Goal: Task Accomplishment & Management: Use online tool/utility

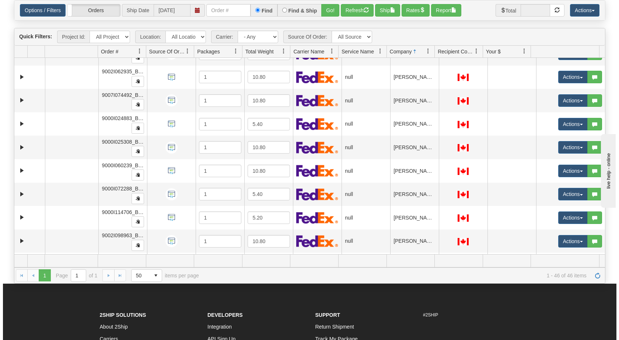
scroll to position [601, 0]
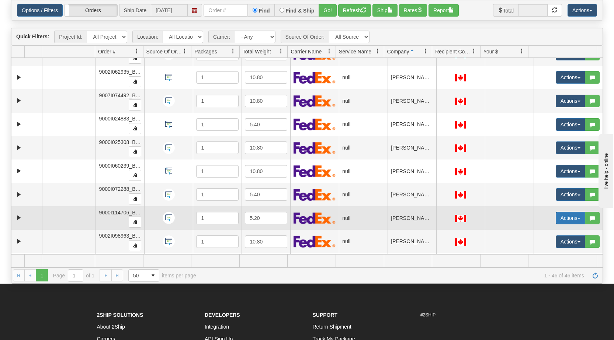
click at [573, 221] on button "Actions" at bounding box center [569, 218] width 29 height 13
click at [553, 233] on link "Open" at bounding box center [553, 232] width 64 height 10
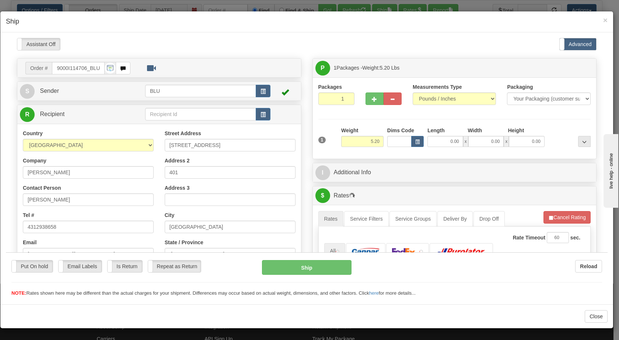
scroll to position [0, 0]
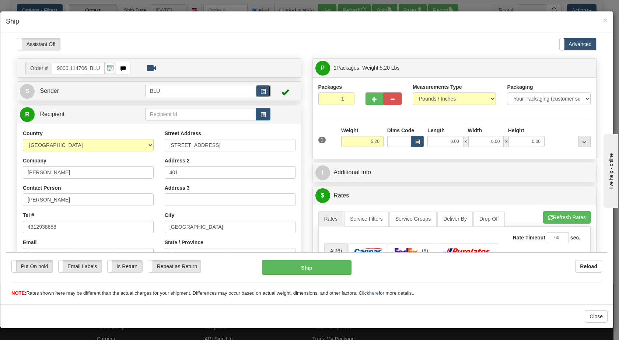
click at [263, 91] on span "button" at bounding box center [263, 91] width 5 height 5
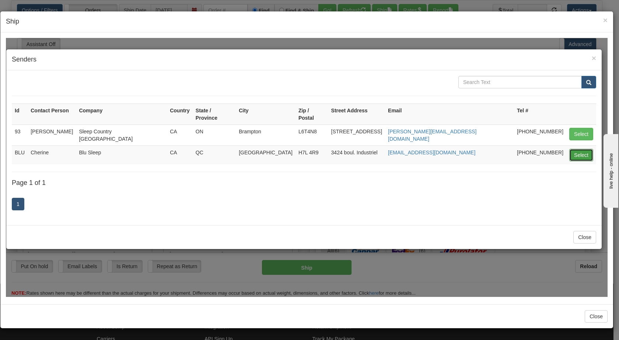
click at [577, 149] on button "Select" at bounding box center [581, 155] width 24 height 13
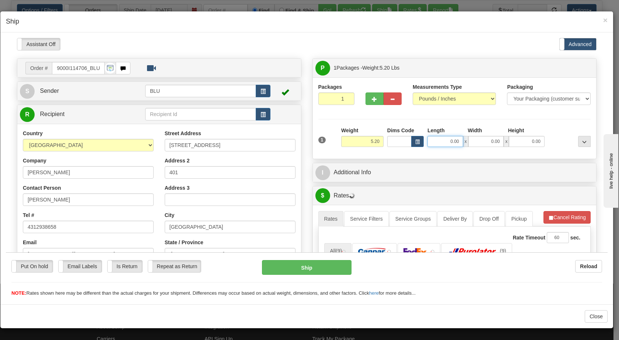
click at [439, 142] on input "0.00" at bounding box center [445, 141] width 36 height 11
type input "8.00"
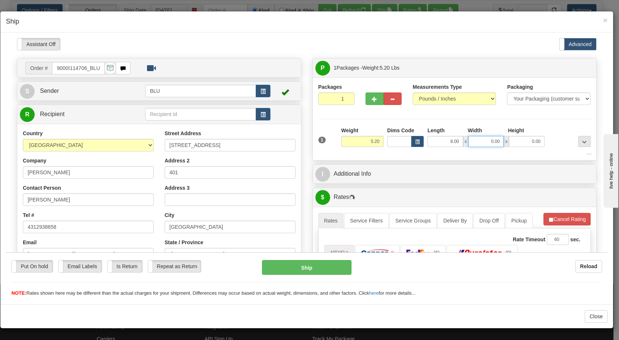
click at [481, 141] on input "0.00" at bounding box center [486, 141] width 36 height 11
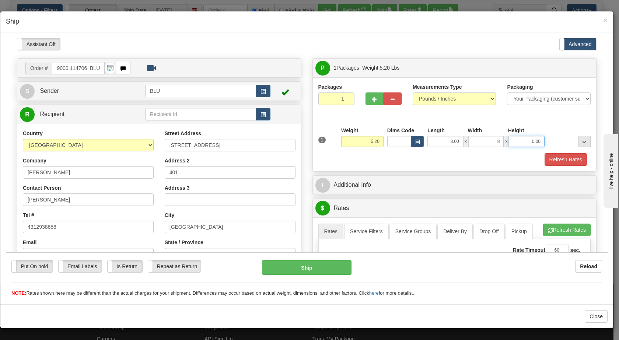
type input "8.00"
click at [519, 143] on input "0.00" at bounding box center [527, 141] width 36 height 11
type input "16.00"
click at [554, 140] on div at bounding box center [569, 136] width 46 height 20
click at [549, 159] on button "Refresh Rates" at bounding box center [566, 159] width 42 height 13
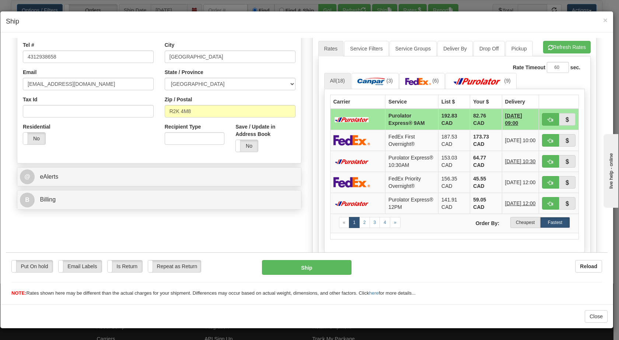
scroll to position [178, 0]
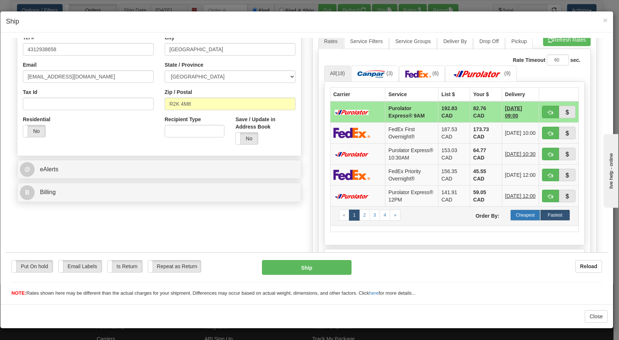
click at [523, 220] on label "Cheapest" at bounding box center [525, 214] width 30 height 11
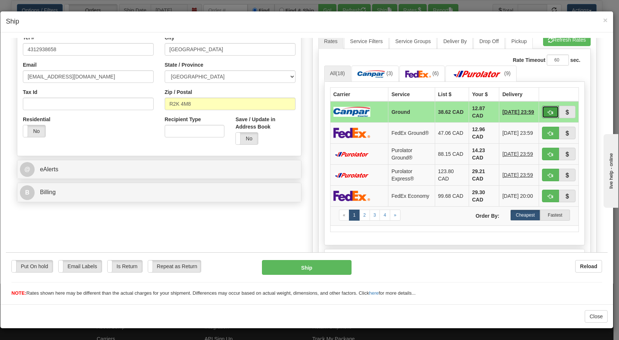
click at [548, 113] on span "button" at bounding box center [550, 112] width 5 height 5
type input "1"
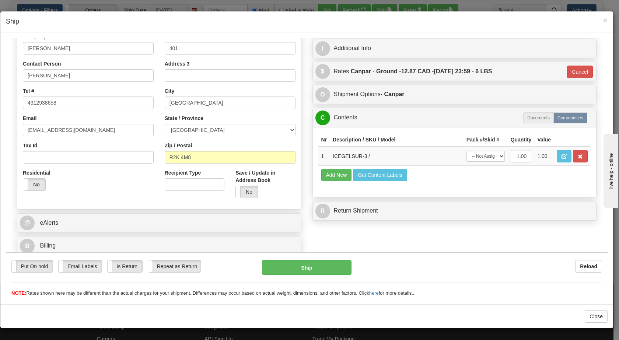
scroll to position [124, 0]
click at [312, 270] on button "Ship" at bounding box center [306, 267] width 89 height 15
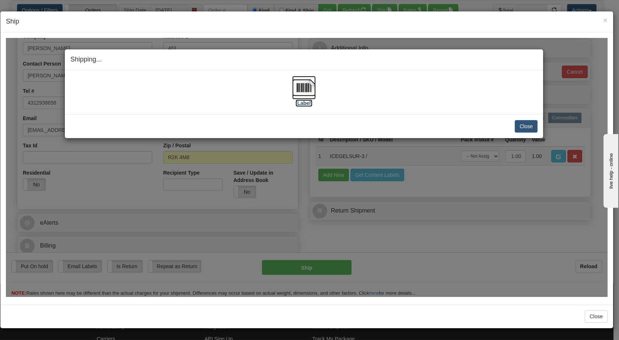
click at [303, 87] on img at bounding box center [304, 88] width 24 height 24
click at [520, 126] on button "Close" at bounding box center [526, 126] width 23 height 13
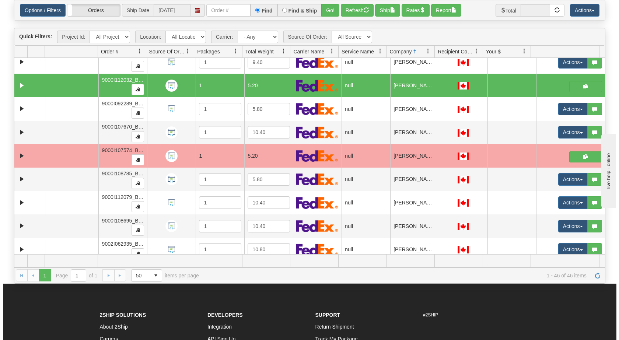
scroll to position [424, 0]
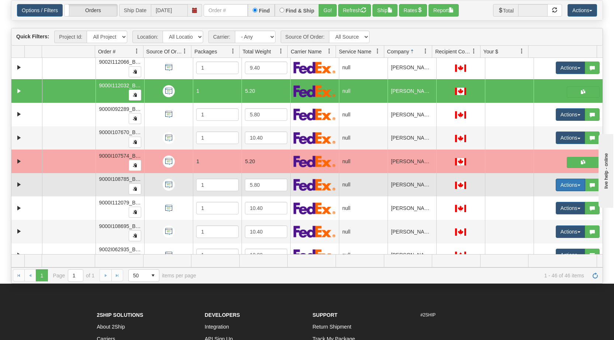
click at [569, 187] on button "Actions" at bounding box center [569, 185] width 29 height 13
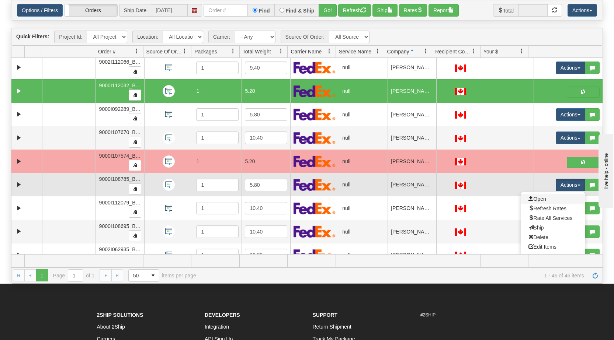
click at [550, 199] on link "Open" at bounding box center [553, 199] width 64 height 10
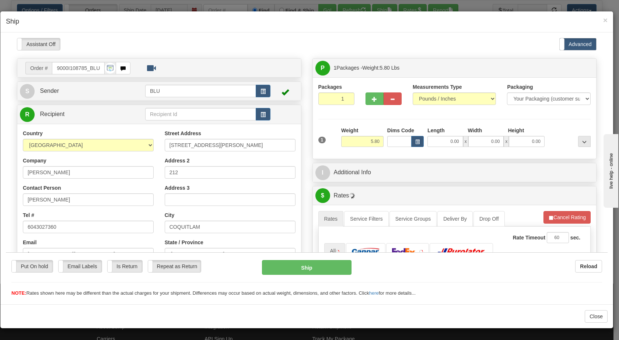
scroll to position [0, 0]
click at [259, 87] on button "button" at bounding box center [263, 90] width 15 height 13
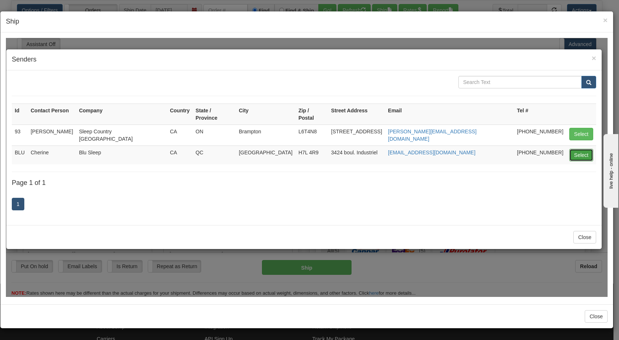
click at [576, 149] on button "Select" at bounding box center [581, 155] width 24 height 13
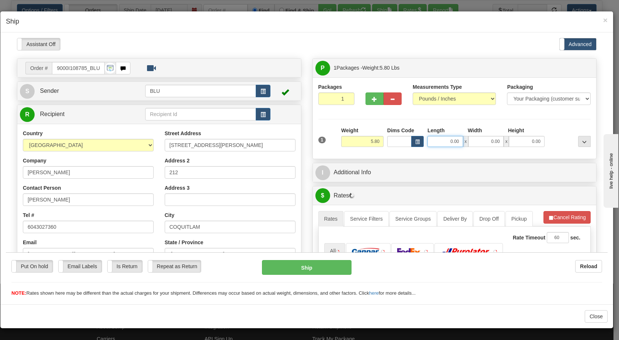
click at [448, 141] on input "0.00" at bounding box center [445, 141] width 36 height 11
type input "8.00"
click at [479, 139] on input "0.00" at bounding box center [486, 141] width 36 height 11
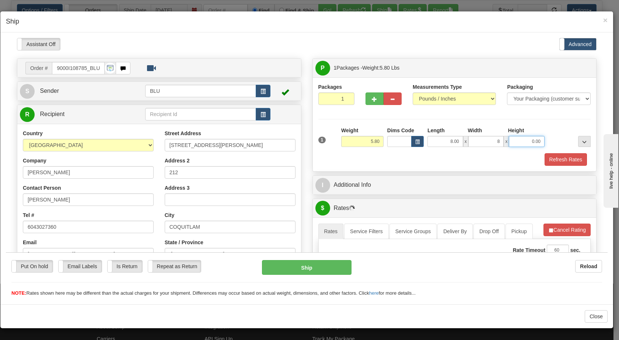
type input "8.00"
click at [528, 140] on input "0.00" at bounding box center [527, 141] width 36 height 11
type input "16.00"
drag, startPoint x: 569, startPoint y: 136, endPoint x: 564, endPoint y: 144, distance: 9.6
click at [569, 136] on div at bounding box center [569, 136] width 46 height 20
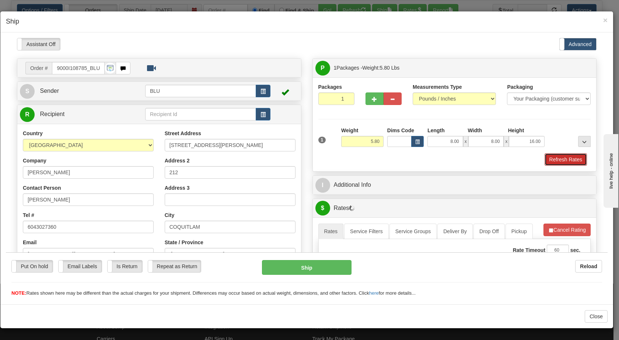
click at [549, 160] on button "Refresh Rates" at bounding box center [566, 159] width 42 height 13
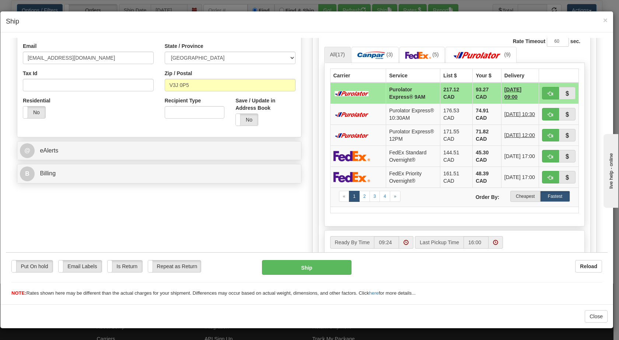
scroll to position [200, 0]
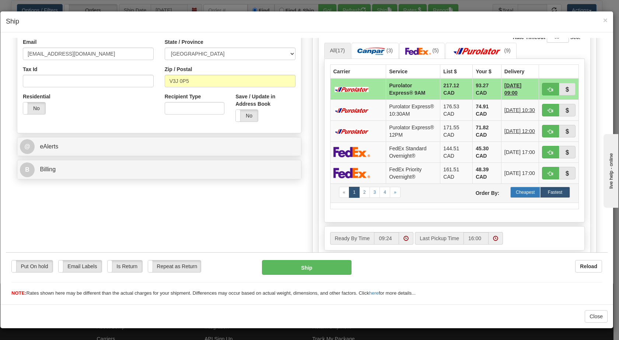
click at [516, 198] on label "Cheapest" at bounding box center [525, 191] width 30 height 11
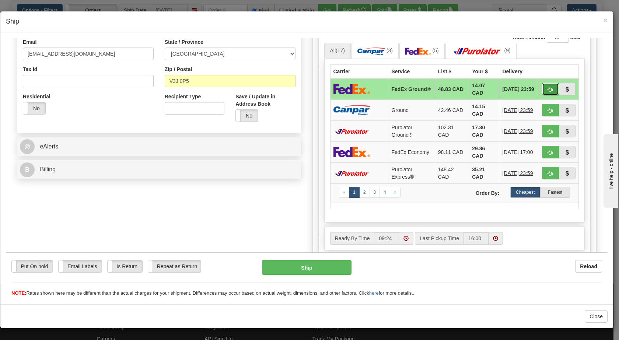
click at [548, 87] on span "button" at bounding box center [550, 89] width 5 height 5
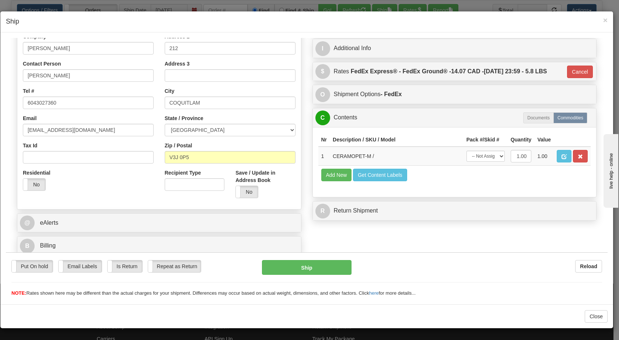
type input "92"
click at [301, 264] on button "Ship" at bounding box center [306, 267] width 89 height 15
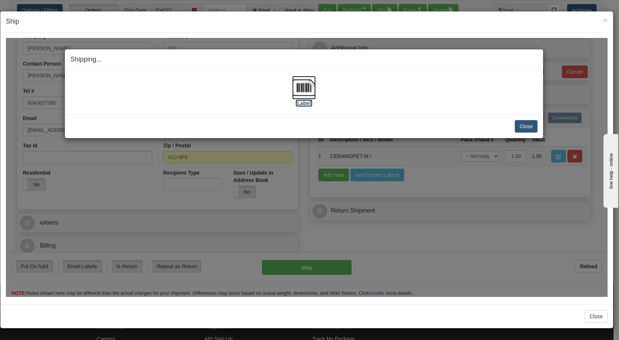
click at [302, 87] on img at bounding box center [304, 88] width 24 height 24
click at [530, 120] on button "Close" at bounding box center [526, 126] width 23 height 13
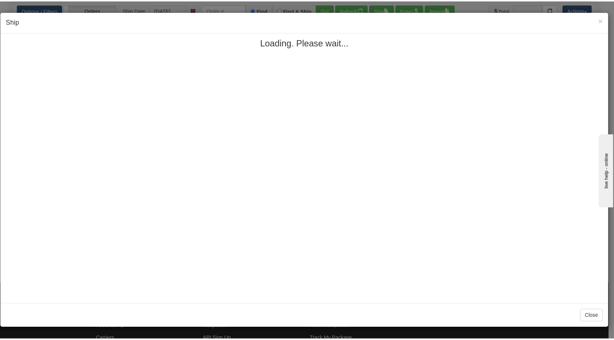
scroll to position [0, 0]
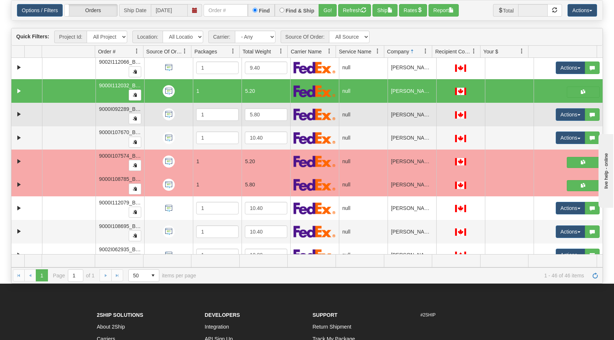
click at [533, 124] on td "Actions Open Refresh Rates Rate All Services Ship Delete Edit Items Aggregation…" at bounding box center [567, 115] width 69 height 24
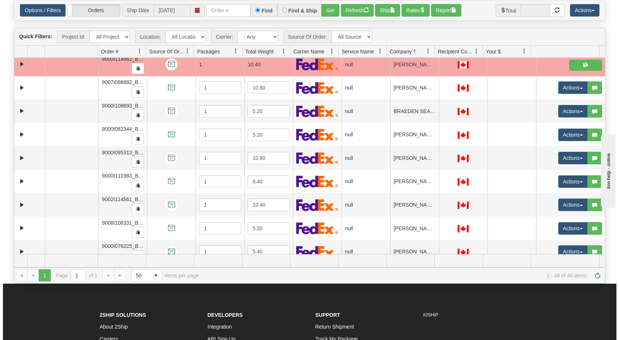
scroll to position [77, 0]
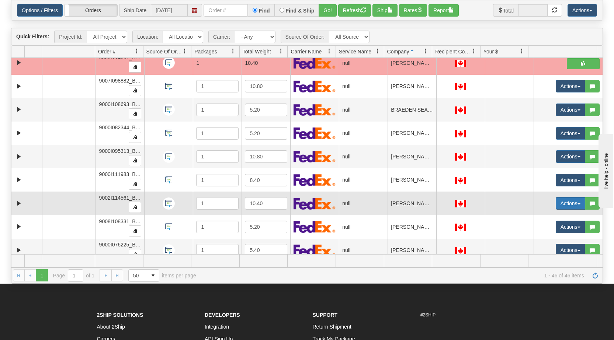
click at [577, 204] on span "button" at bounding box center [578, 203] width 3 height 1
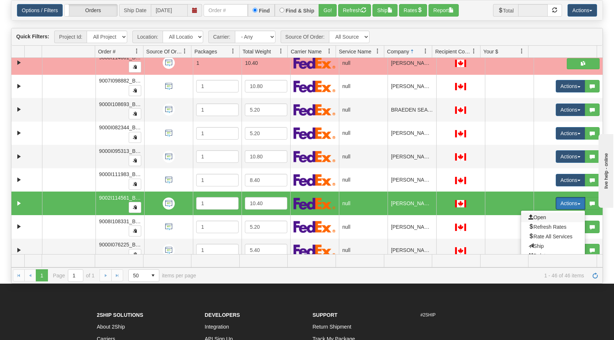
click at [528, 216] on span at bounding box center [530, 216] width 5 height 5
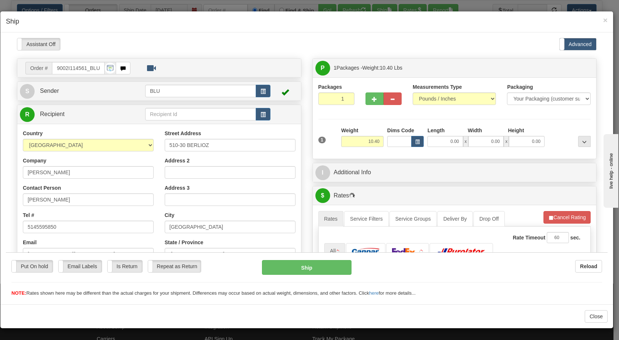
scroll to position [0, 0]
click at [439, 140] on input "0.00" at bounding box center [445, 141] width 36 height 11
type input "16.00"
click at [483, 141] on input "0.00" at bounding box center [486, 141] width 36 height 11
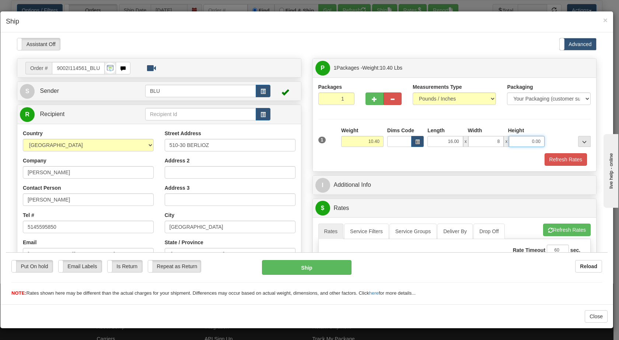
type input "8.00"
click at [518, 141] on input "0.00" at bounding box center [527, 141] width 36 height 11
type input "16.00"
click at [557, 142] on div at bounding box center [569, 136] width 46 height 20
click at [552, 159] on button "Refresh Rates" at bounding box center [566, 159] width 42 height 13
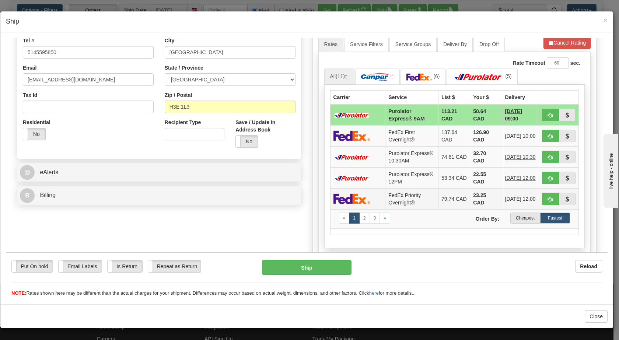
scroll to position [175, 0]
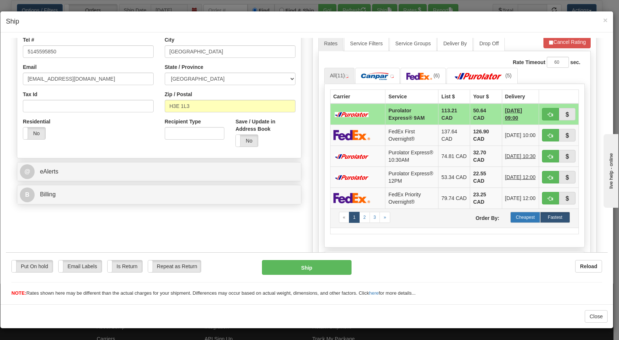
click at [517, 223] on label "Cheapest" at bounding box center [525, 217] width 30 height 11
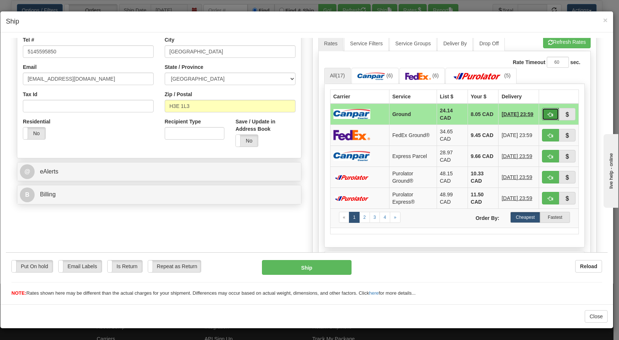
click at [548, 114] on span "button" at bounding box center [550, 114] width 5 height 5
type input "1"
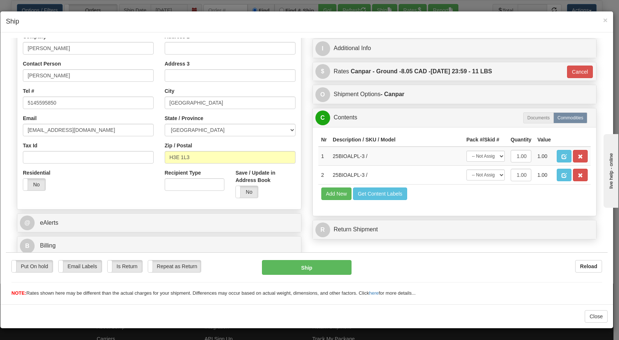
scroll to position [124, 0]
click at [308, 265] on button "Ship" at bounding box center [306, 267] width 89 height 15
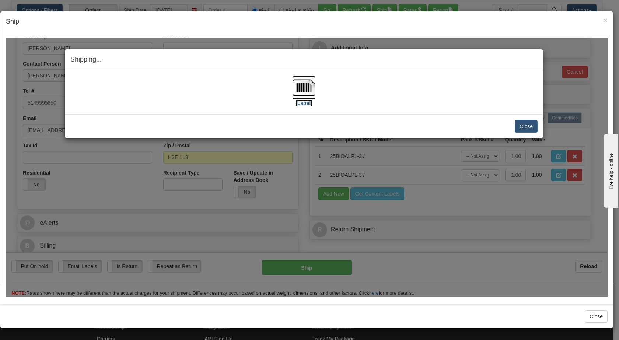
click at [296, 88] on img at bounding box center [304, 88] width 24 height 24
click at [528, 123] on button "Close" at bounding box center [526, 126] width 23 height 13
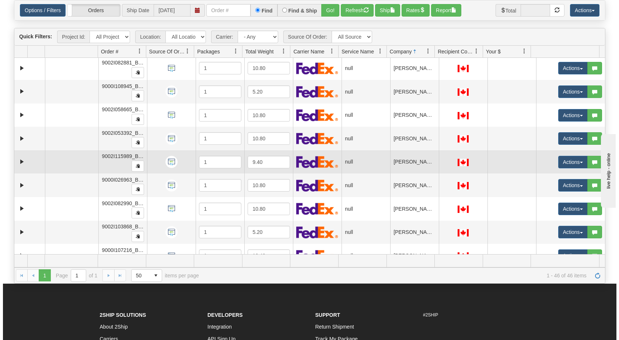
scroll to position [847, 0]
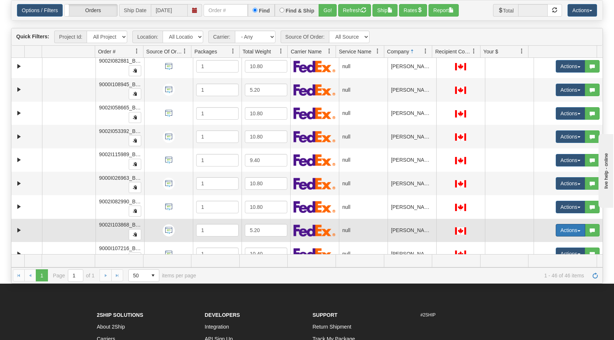
click at [570, 229] on button "Actions" at bounding box center [569, 230] width 29 height 13
click at [537, 243] on span "Open" at bounding box center [537, 244] width 18 height 6
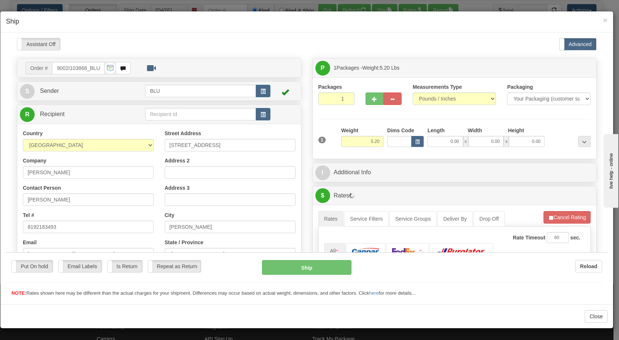
scroll to position [0, 0]
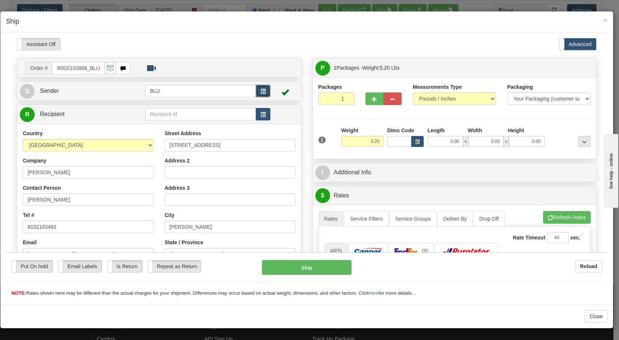
click at [261, 90] on span "button" at bounding box center [263, 91] width 5 height 5
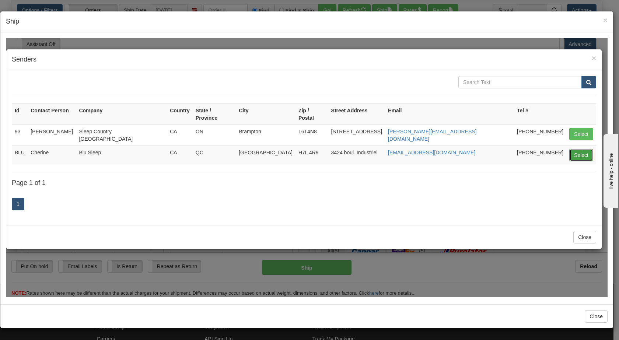
click at [576, 149] on button "Select" at bounding box center [581, 155] width 24 height 13
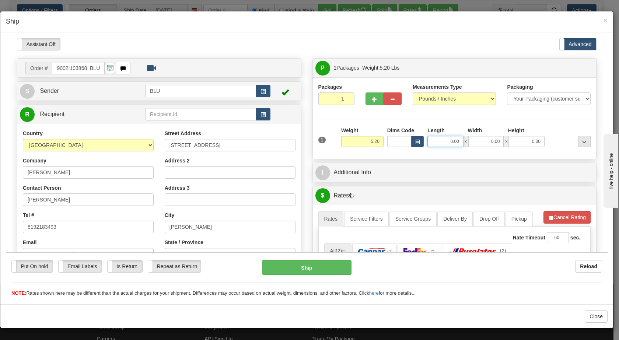
click at [444, 139] on input "0.00" at bounding box center [445, 141] width 36 height 11
click at [485, 140] on input "0.00" at bounding box center [486, 141] width 36 height 11
type input "8.00"
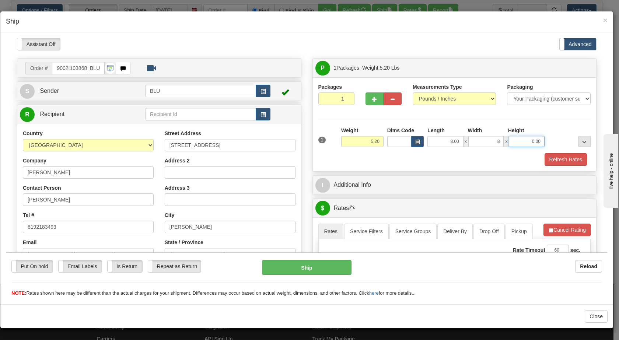
type input "8.00"
click at [529, 140] on input "0.00" at bounding box center [527, 141] width 36 height 11
click at [556, 140] on div at bounding box center [569, 136] width 46 height 20
type input "16.00"
click at [554, 162] on button "Refresh Rates" at bounding box center [566, 159] width 42 height 13
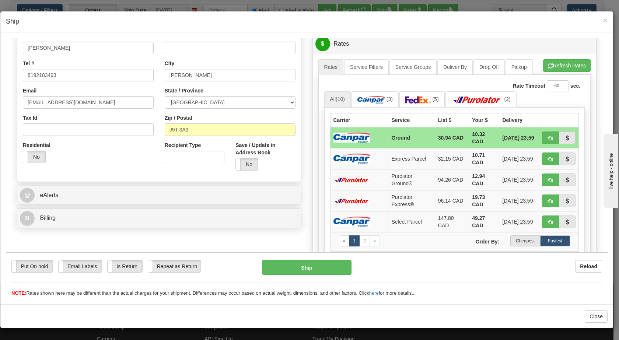
scroll to position [152, 0]
click at [517, 238] on label "Cheapest" at bounding box center [525, 240] width 30 height 11
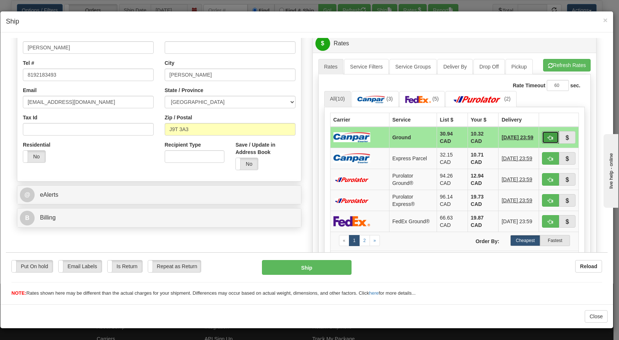
click at [548, 139] on span "button" at bounding box center [550, 137] width 5 height 5
type input "1"
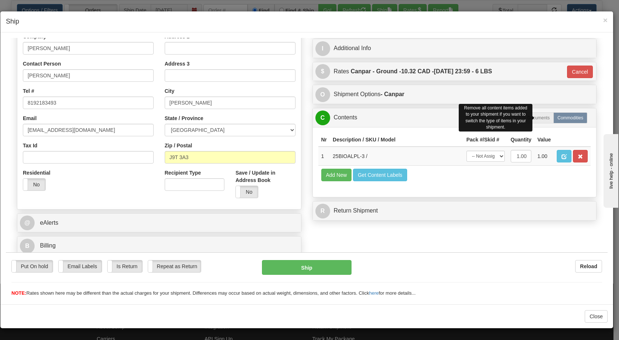
scroll to position [124, 0]
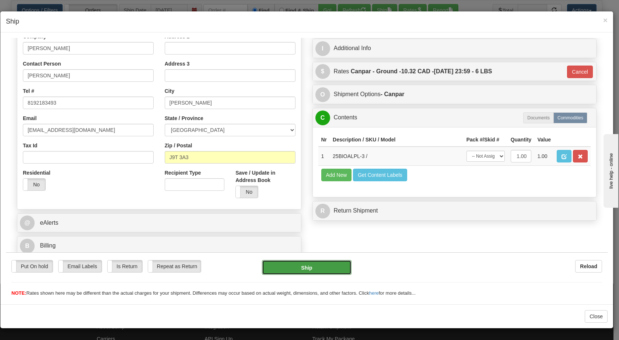
click at [292, 266] on button "Ship" at bounding box center [306, 267] width 89 height 15
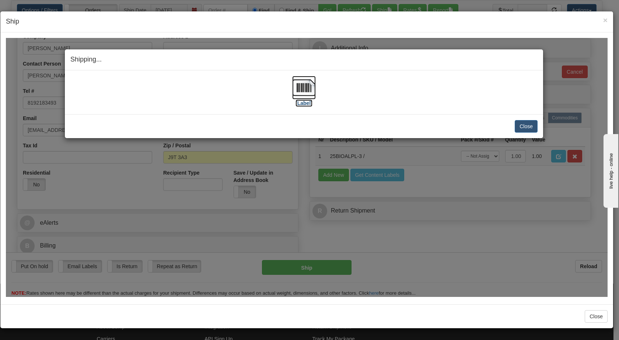
click at [306, 87] on img at bounding box center [304, 88] width 24 height 24
click at [520, 129] on button "Close" at bounding box center [526, 126] width 23 height 13
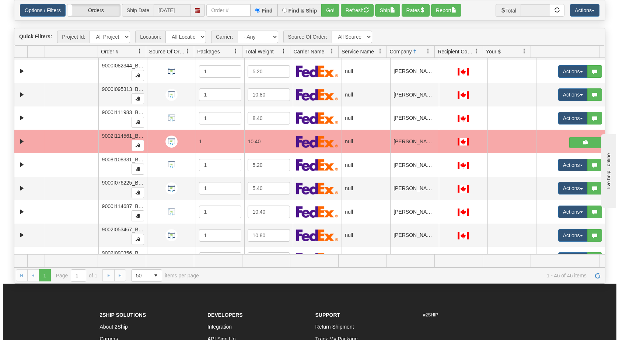
scroll to position [116, 0]
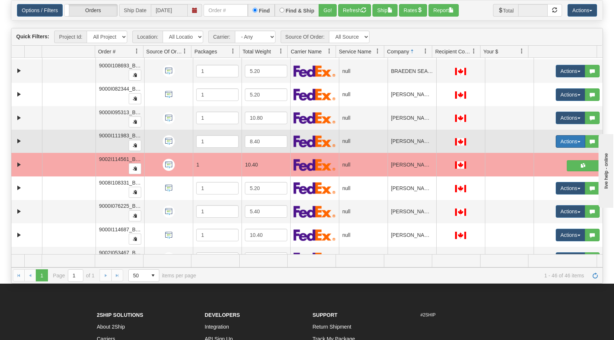
click at [577, 141] on span "button" at bounding box center [578, 141] width 3 height 1
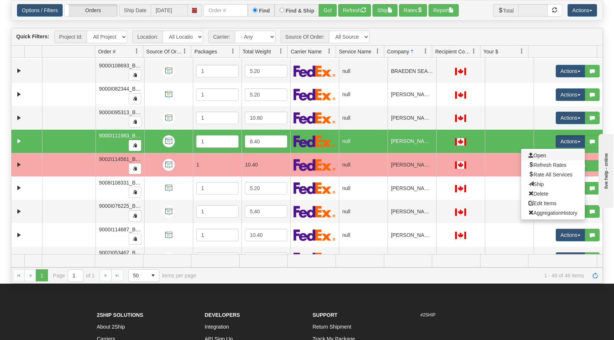
click at [549, 154] on link "Open" at bounding box center [553, 156] width 64 height 10
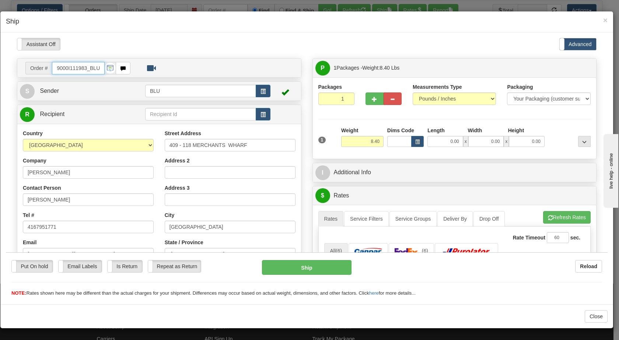
scroll to position [0, 0]
click at [261, 92] on span "button" at bounding box center [263, 91] width 5 height 5
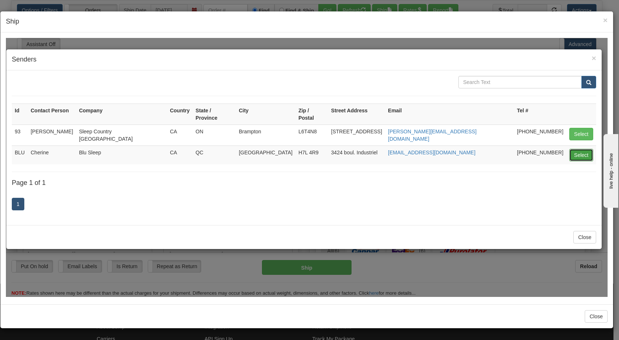
click at [579, 149] on button "Select" at bounding box center [581, 155] width 24 height 13
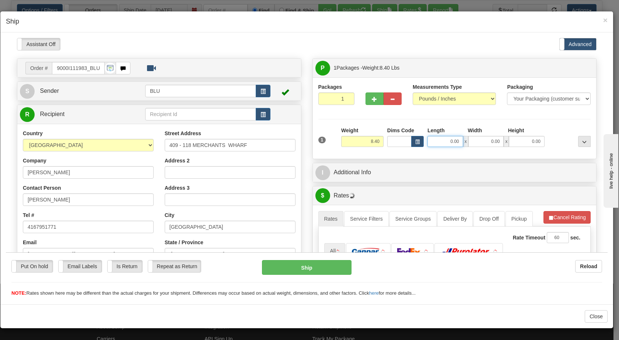
click at [438, 142] on input "0.00" at bounding box center [445, 141] width 36 height 11
type input "0.00"
click at [444, 139] on input "0.00" at bounding box center [445, 141] width 36 height 11
click at [444, 139] on input "Length" at bounding box center [445, 141] width 36 height 11
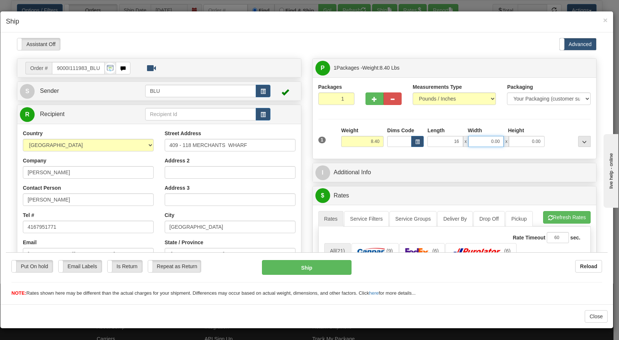
type input "16.00"
click at [488, 138] on input "0.00" at bounding box center [486, 141] width 36 height 11
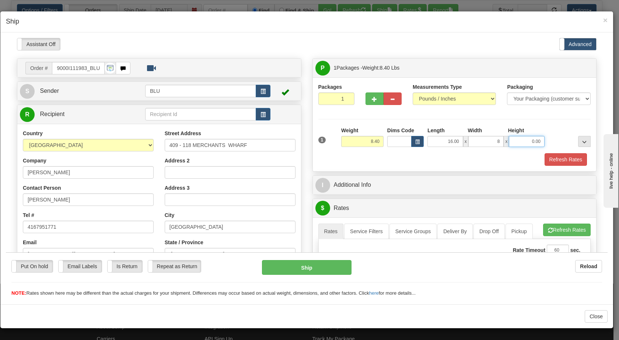
type input "8.00"
click at [521, 142] on input "0.00" at bounding box center [527, 141] width 36 height 11
type input "16.00"
click at [549, 138] on div at bounding box center [569, 136] width 46 height 20
click at [556, 158] on button "Refresh Rates" at bounding box center [566, 159] width 42 height 13
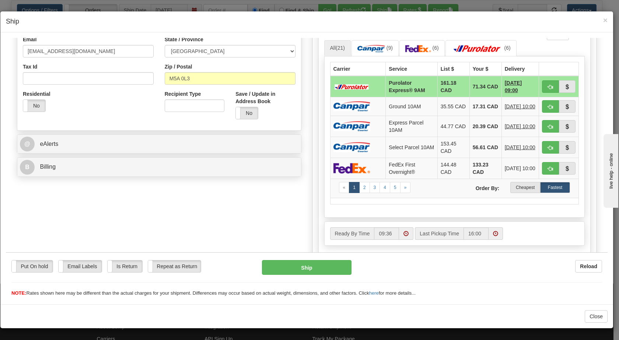
scroll to position [203, 0]
click at [520, 190] on label "Cheapest" at bounding box center [525, 186] width 30 height 11
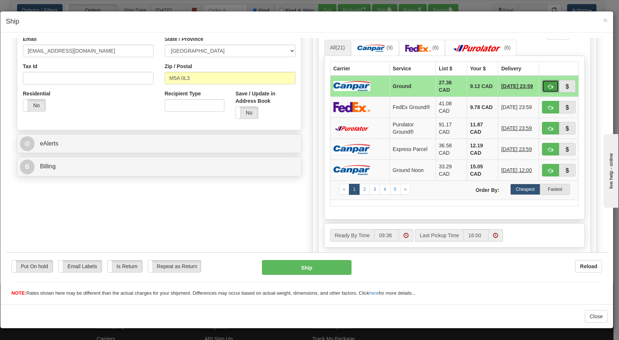
click at [548, 87] on span "button" at bounding box center [550, 86] width 5 height 5
type input "1"
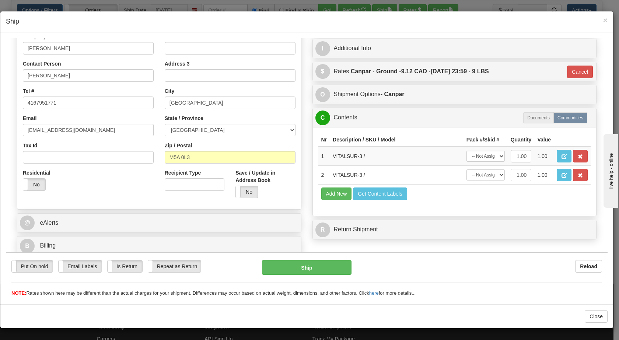
scroll to position [124, 0]
click at [303, 265] on button "Ship" at bounding box center [306, 267] width 89 height 15
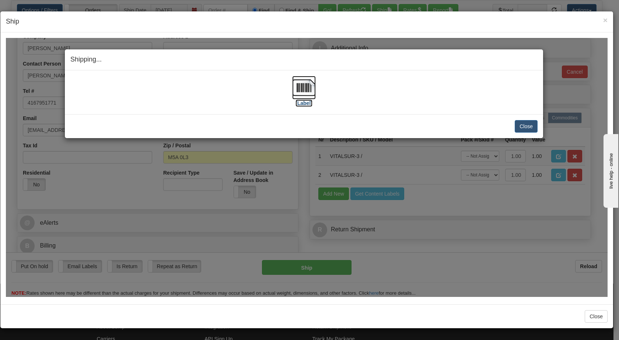
click at [304, 87] on img at bounding box center [304, 88] width 24 height 24
click at [529, 129] on button "Close" at bounding box center [526, 126] width 23 height 13
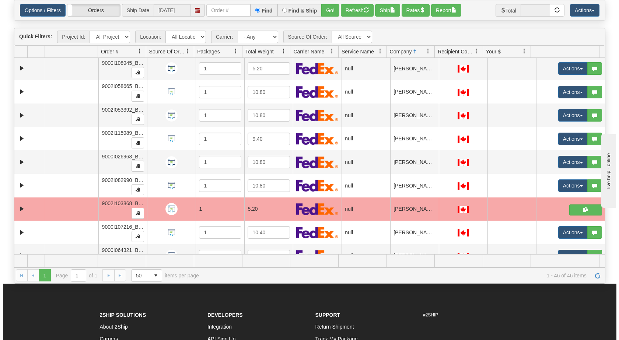
scroll to position [881, 0]
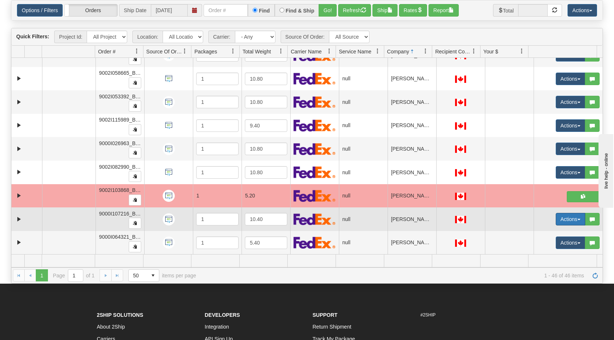
click at [577, 220] on span "button" at bounding box center [578, 219] width 3 height 1
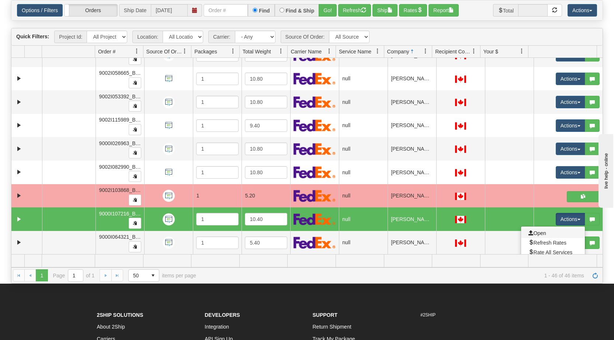
click at [548, 233] on link "Open" at bounding box center [553, 233] width 64 height 10
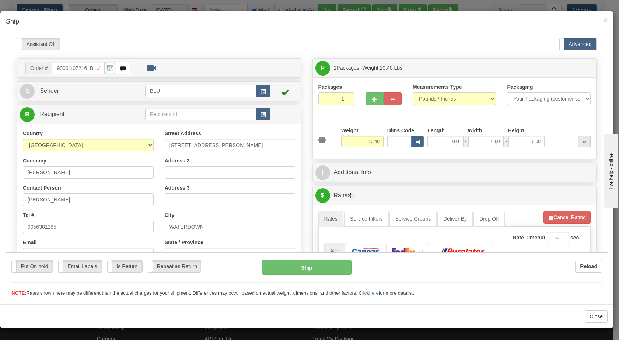
scroll to position [0, 0]
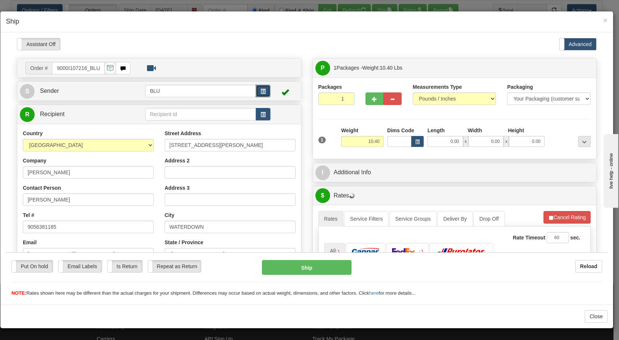
click at [261, 89] on span "button" at bounding box center [263, 91] width 5 height 5
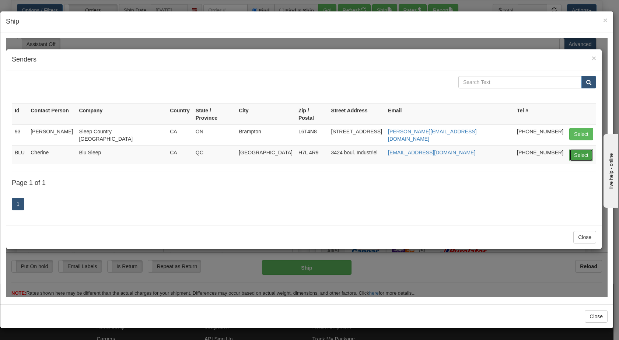
click at [578, 149] on button "Select" at bounding box center [581, 155] width 24 height 13
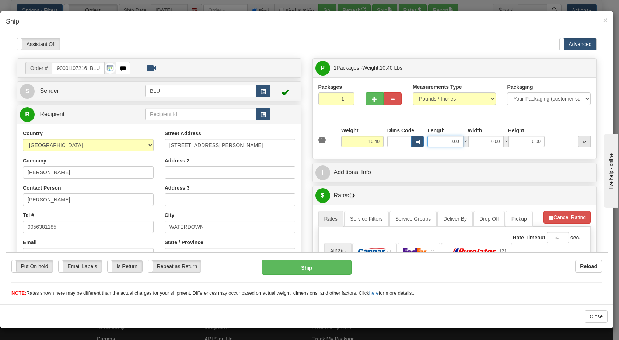
click at [439, 141] on input "0.00" at bounding box center [445, 141] width 36 height 11
type input "16.00"
click at [482, 142] on input "0.00" at bounding box center [486, 141] width 36 height 11
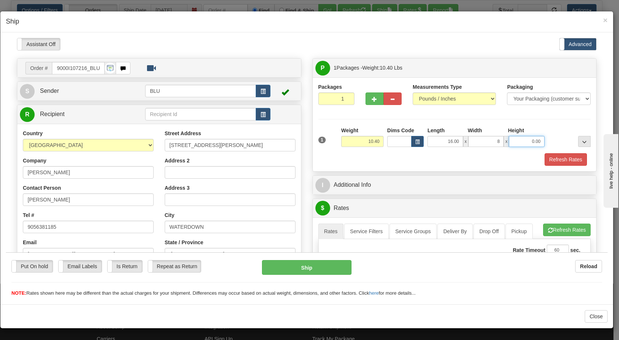
type input "8.00"
click at [523, 142] on input "0.00" at bounding box center [527, 141] width 36 height 11
type input "16.00"
click at [546, 140] on div at bounding box center [569, 136] width 46 height 20
click at [546, 162] on button "Refresh Rates" at bounding box center [566, 159] width 42 height 13
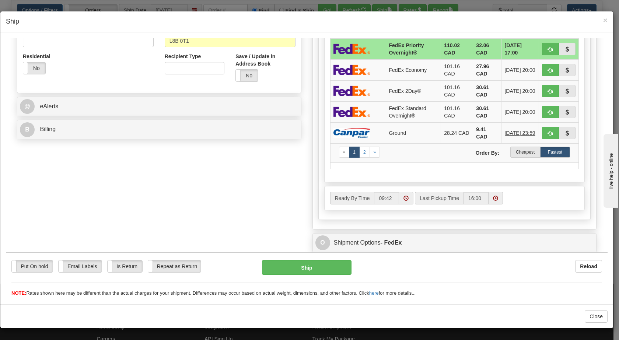
scroll to position [241, 0]
click at [520, 150] on label "Cheapest" at bounding box center [525, 151] width 30 height 11
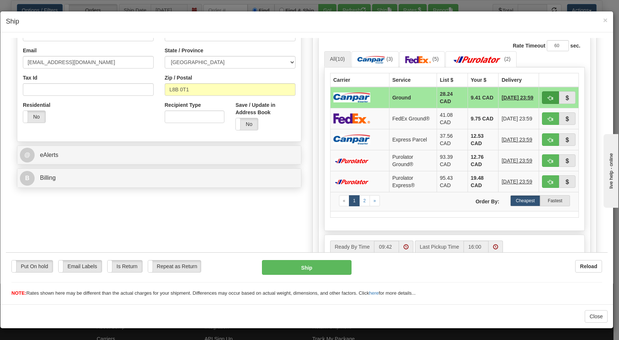
scroll to position [192, 0]
click at [548, 95] on span "button" at bounding box center [550, 97] width 5 height 5
type input "1"
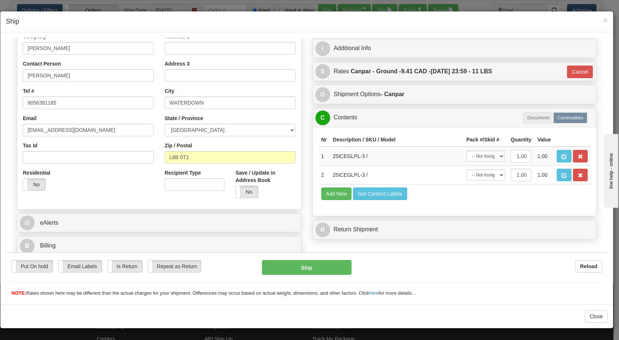
scroll to position [124, 0]
click at [307, 270] on button "Ship" at bounding box center [306, 267] width 89 height 15
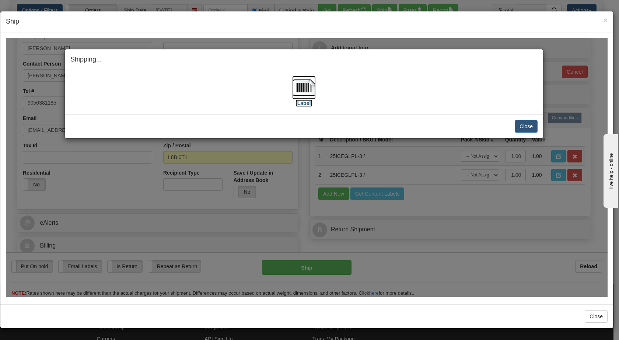
click at [303, 88] on img at bounding box center [304, 88] width 24 height 24
click at [533, 124] on button "Close" at bounding box center [526, 126] width 23 height 13
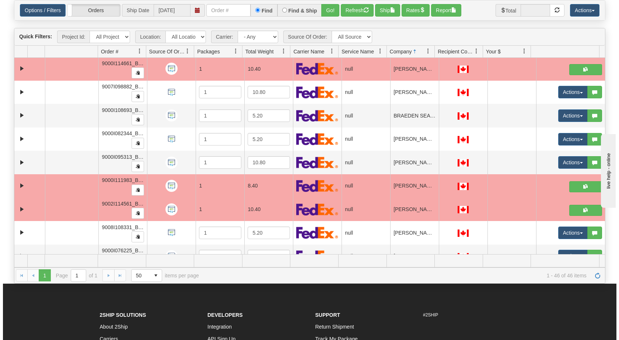
scroll to position [70, 0]
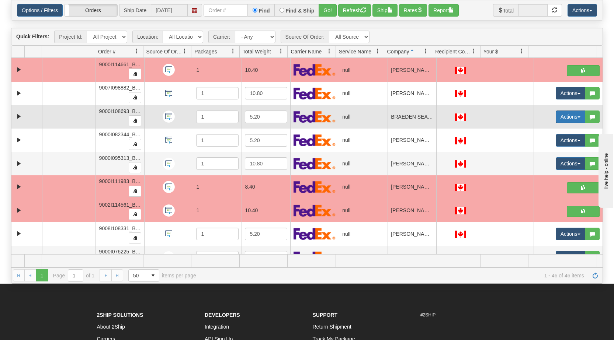
click at [570, 118] on button "Actions" at bounding box center [569, 117] width 29 height 13
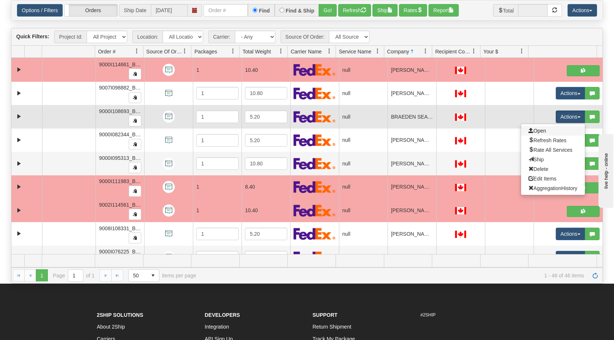
click at [546, 131] on link "Open" at bounding box center [553, 131] width 64 height 10
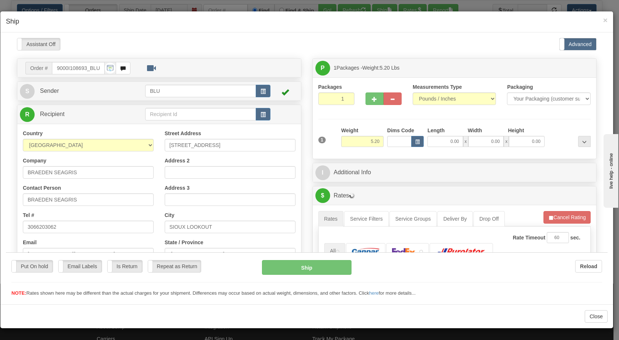
scroll to position [0, 0]
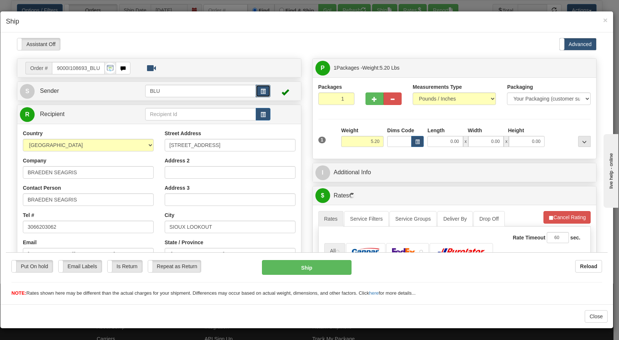
click at [261, 90] on span "button" at bounding box center [263, 91] width 5 height 5
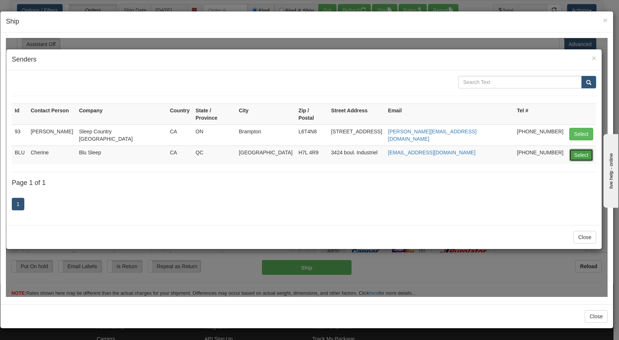
click at [577, 149] on button "Select" at bounding box center [581, 155] width 24 height 13
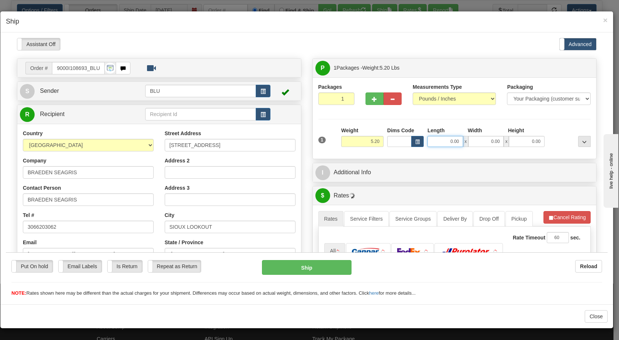
click at [440, 142] on input "0.00" at bounding box center [445, 141] width 36 height 11
click at [491, 140] on input "0.00" at bounding box center [486, 141] width 36 height 11
type input "8.00"
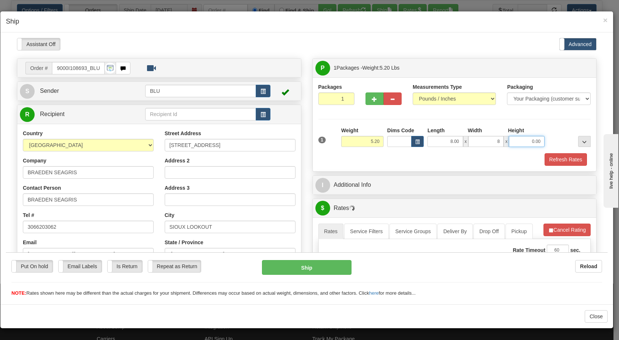
type input "8.00"
click at [528, 140] on input "0.00" at bounding box center [527, 141] width 36 height 11
type input "16.00"
click at [552, 138] on div at bounding box center [569, 136] width 46 height 20
click at [550, 158] on button "Refresh Rates" at bounding box center [566, 159] width 42 height 13
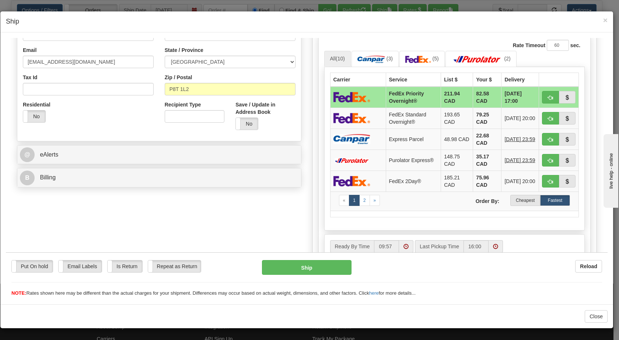
scroll to position [192, 0]
click at [517, 202] on label "Cheapest" at bounding box center [525, 200] width 30 height 11
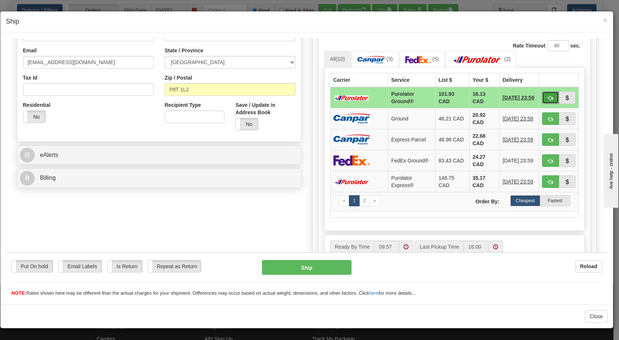
click at [548, 97] on span "button" at bounding box center [550, 97] width 5 height 5
type input "260"
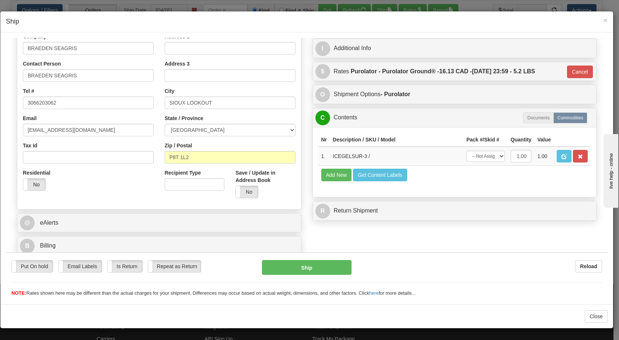
scroll to position [124, 0]
click at [301, 265] on button "Ship" at bounding box center [306, 267] width 89 height 15
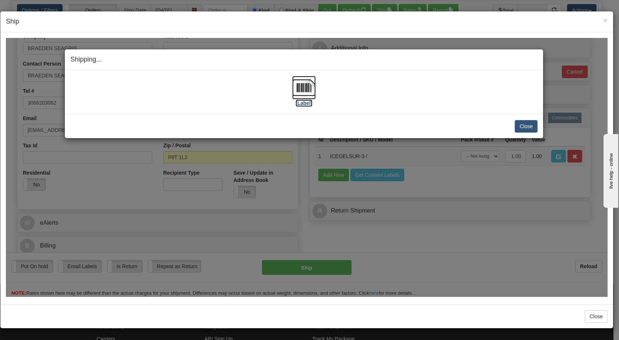
click at [299, 83] on img at bounding box center [304, 88] width 24 height 24
click at [530, 123] on button "Close" at bounding box center [526, 126] width 23 height 13
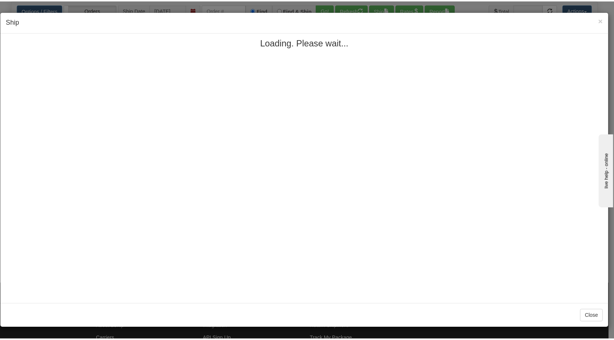
scroll to position [0, 0]
